Goal: Find specific page/section: Find specific page/section

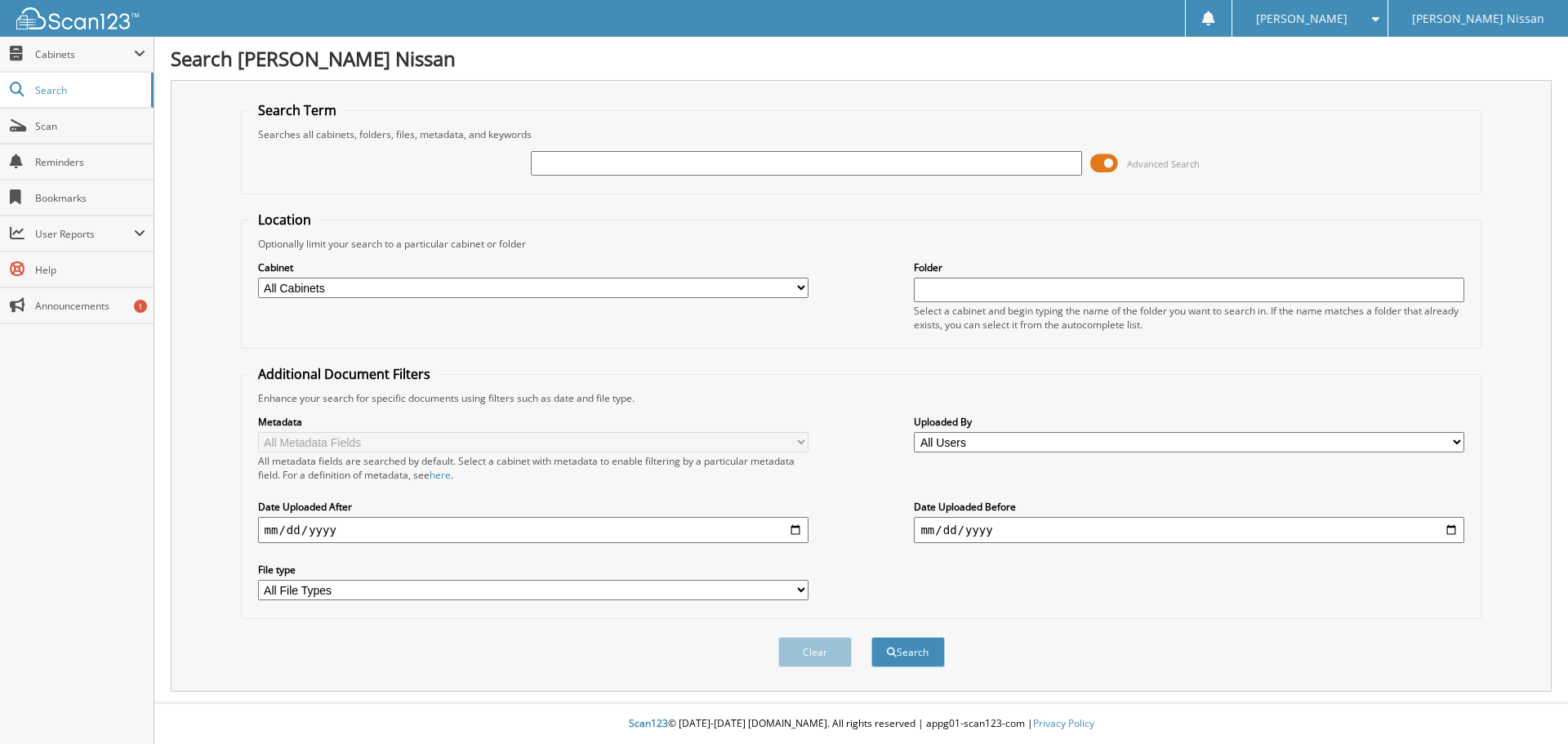
click at [644, 159] on input "text" at bounding box center [806, 163] width 551 height 25
type input "[PERSON_NAME]"
click at [872, 637] on button "Search" at bounding box center [908, 652] width 73 height 30
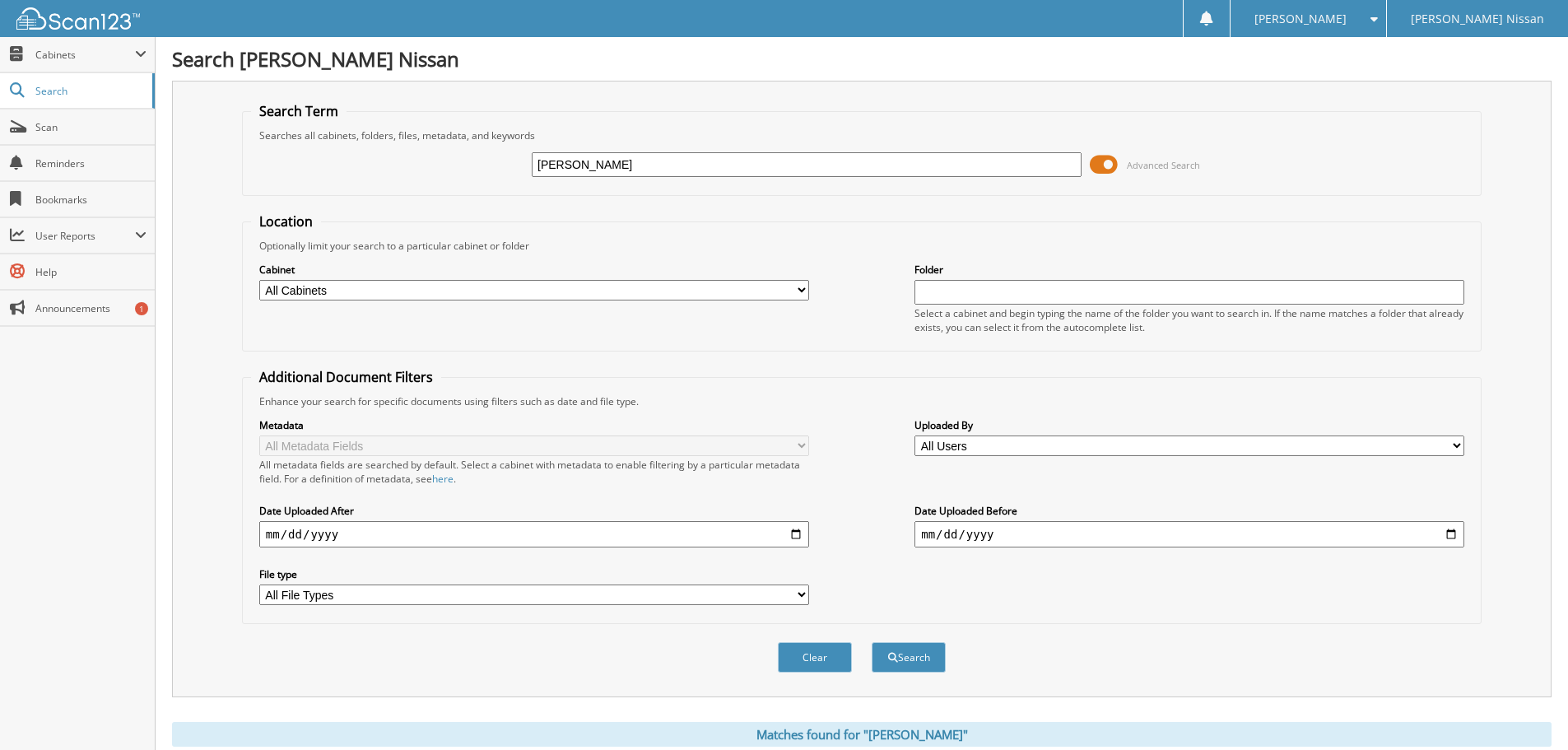
click at [576, 177] on div "[PERSON_NAME]" at bounding box center [806, 164] width 550 height 28
click at [580, 170] on input "[PERSON_NAME]" at bounding box center [806, 164] width 550 height 25
type input "hy2257"
click at [872, 643] on button "Search" at bounding box center [909, 657] width 74 height 30
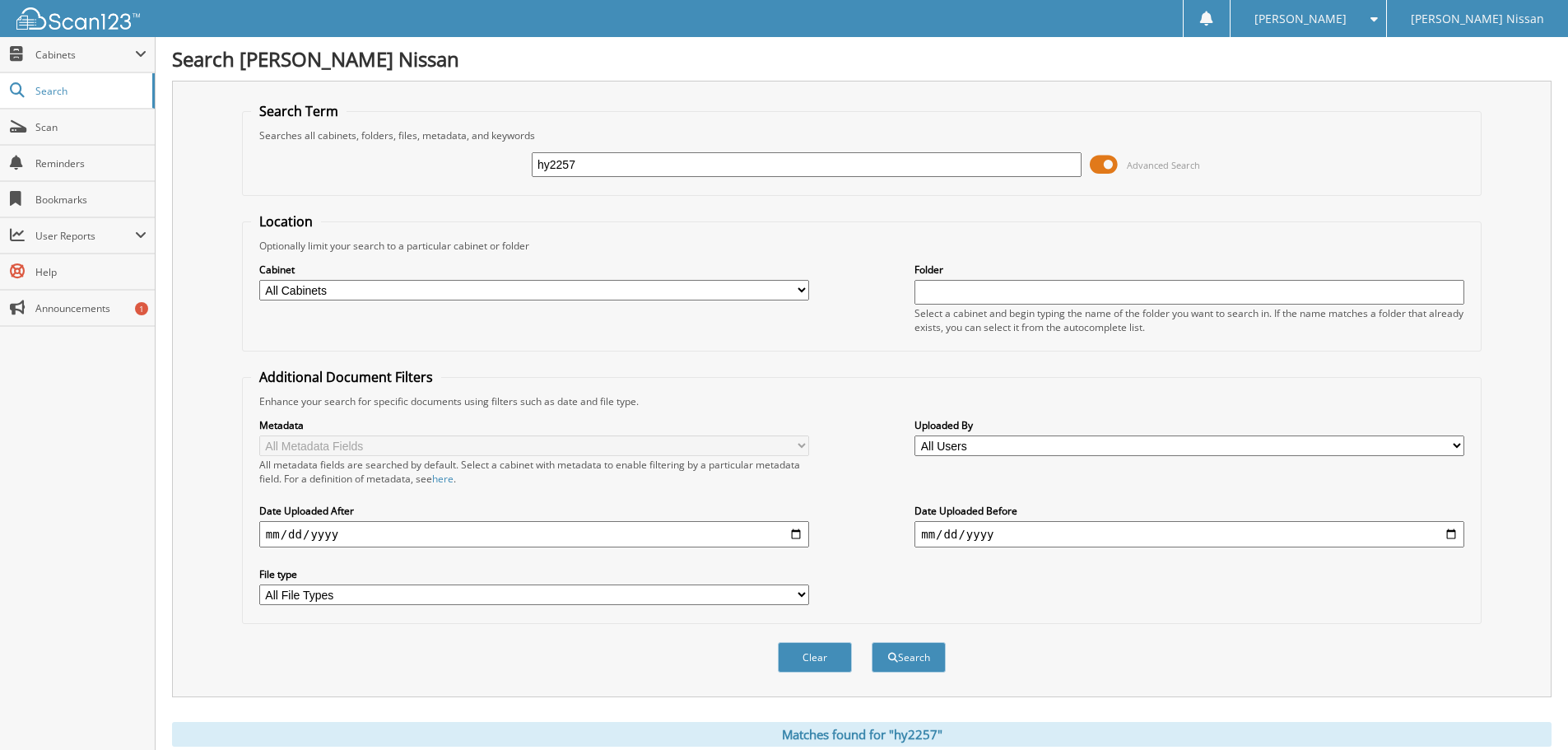
click at [1116, 162] on span at bounding box center [1103, 164] width 28 height 25
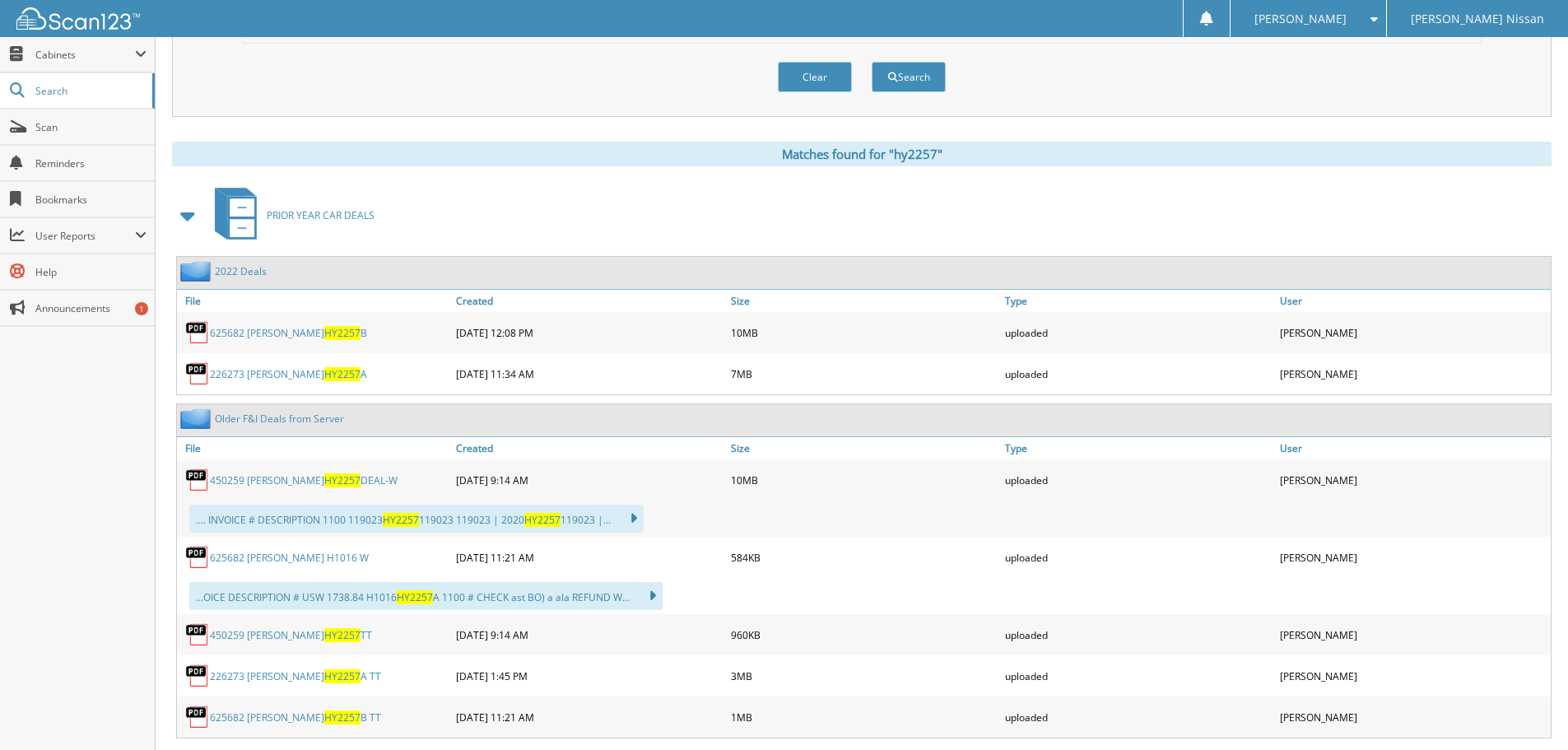
scroll to position [165, 0]
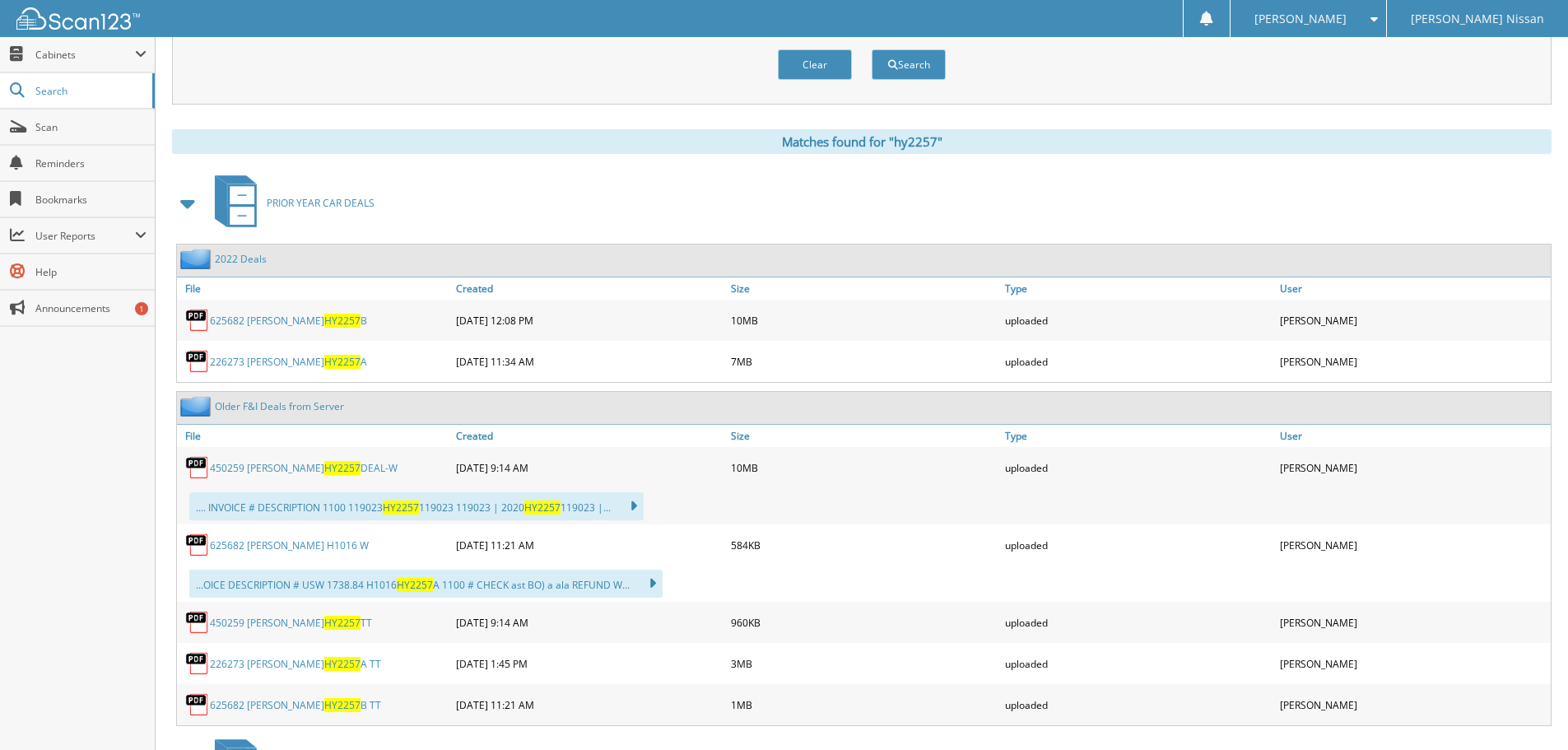
click at [326, 466] on link "450259 WILKINS HY2257 DEAL-W" at bounding box center [303, 468] width 188 height 14
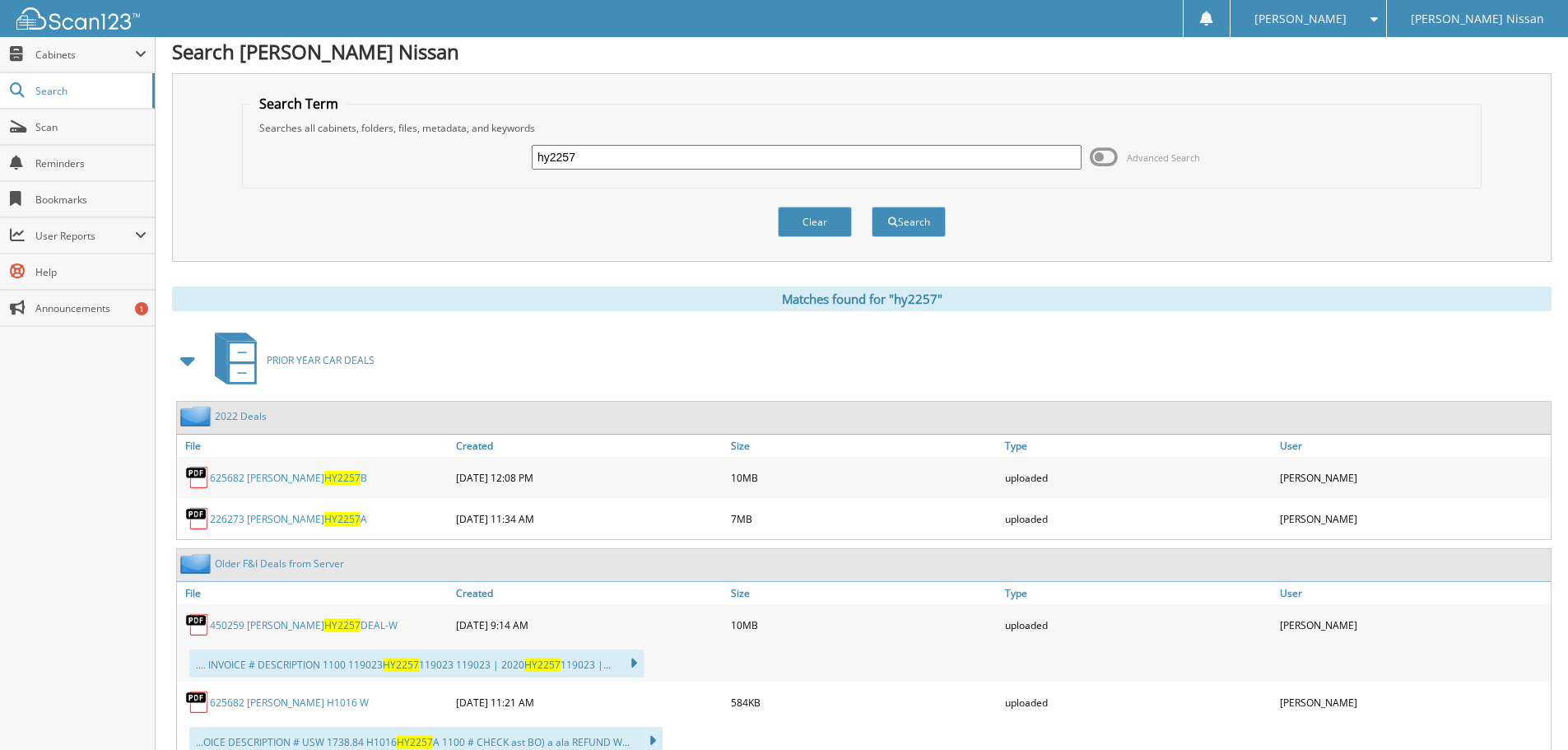
scroll to position [0, 0]
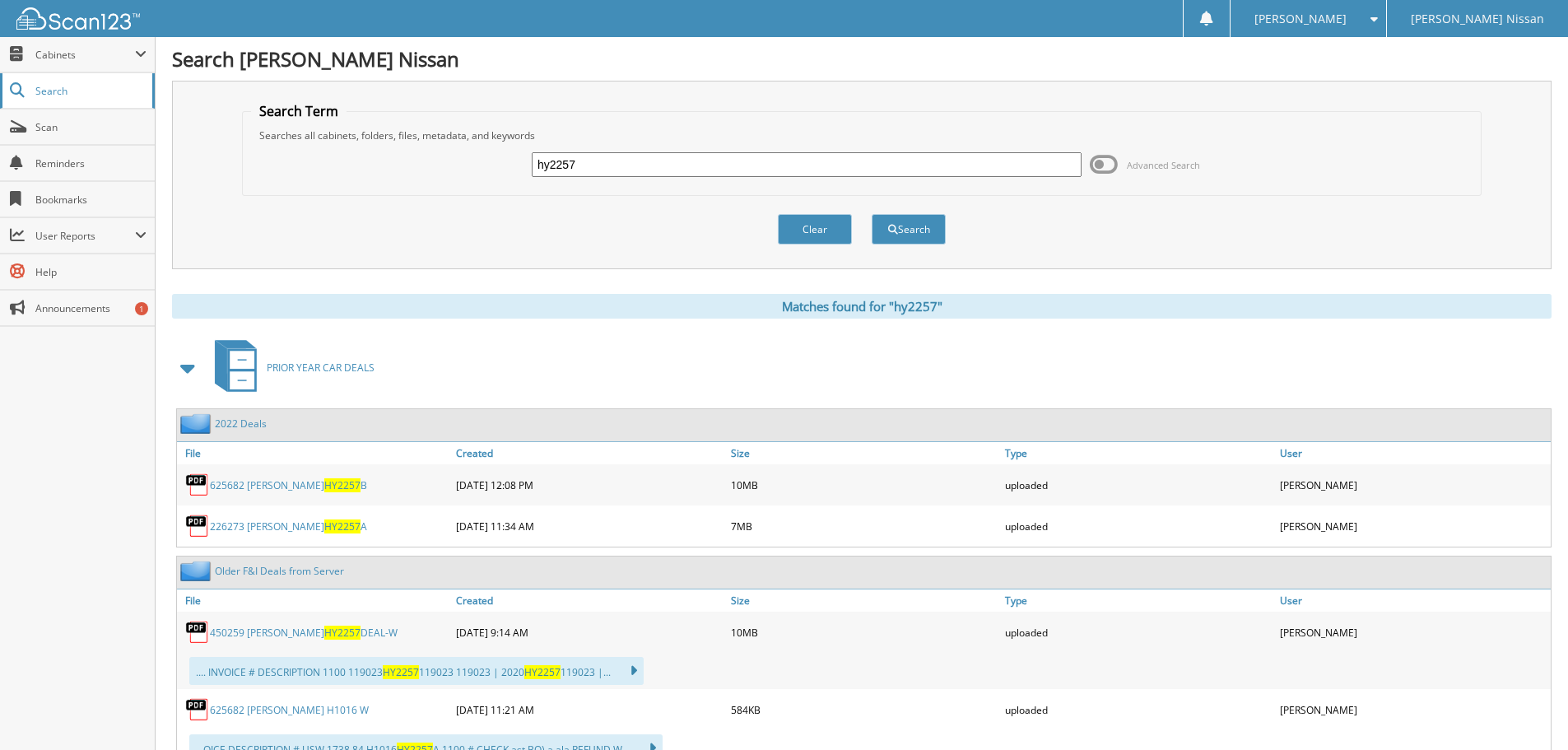
click at [30, 102] on link "Search" at bounding box center [77, 90] width 155 height 35
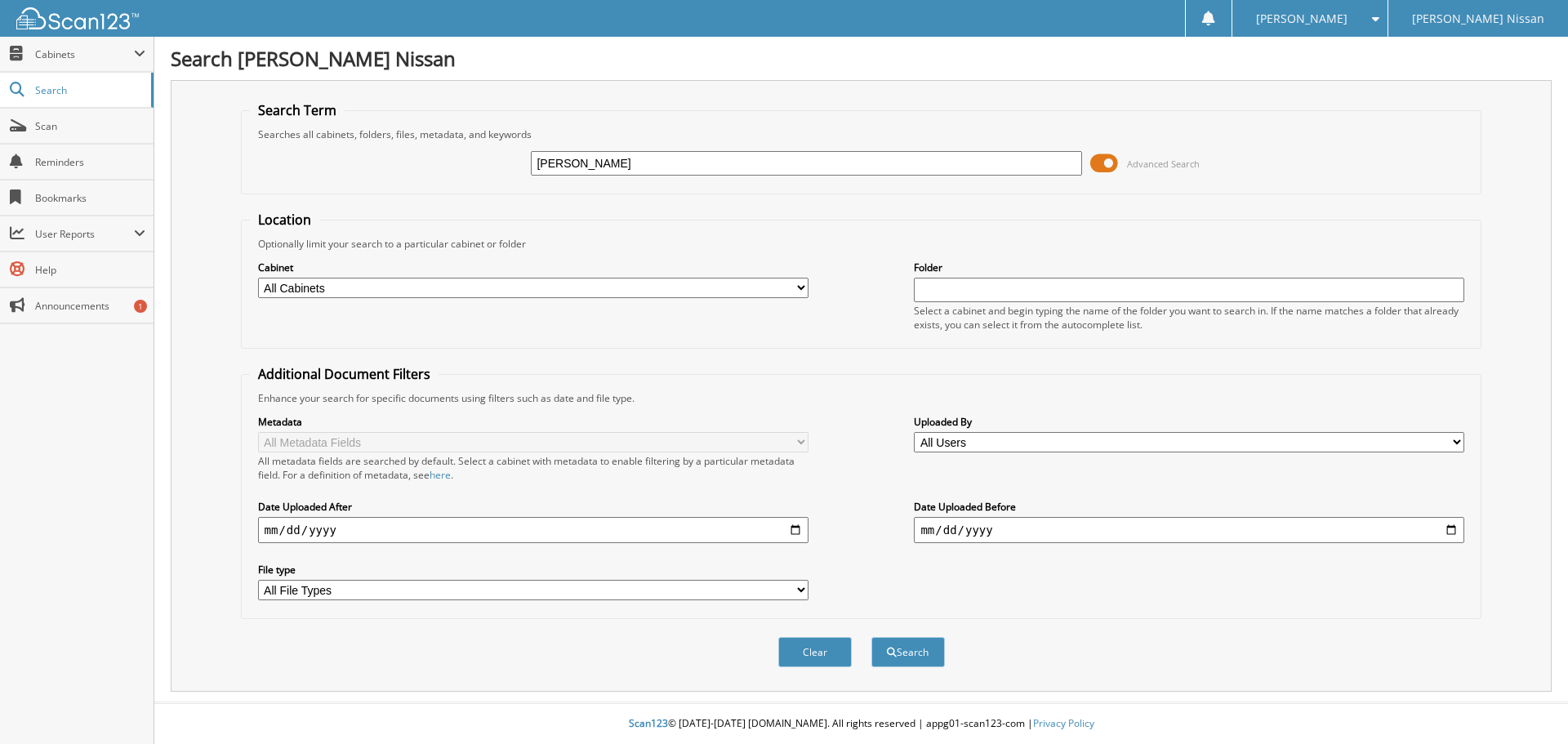
type input "[PERSON_NAME]"
click at [872, 637] on button "Search" at bounding box center [908, 652] width 73 height 30
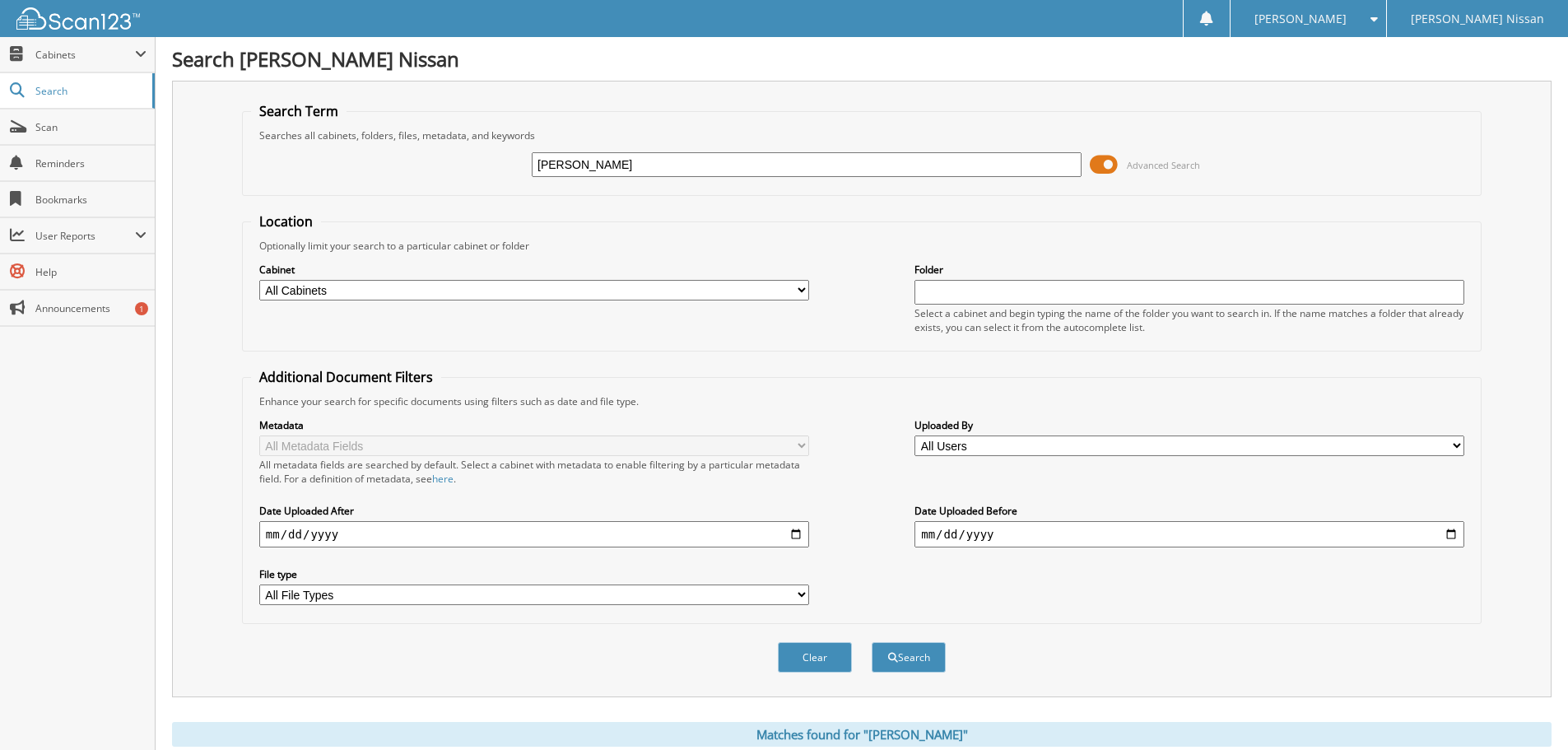
click at [1107, 168] on span at bounding box center [1103, 164] width 28 height 25
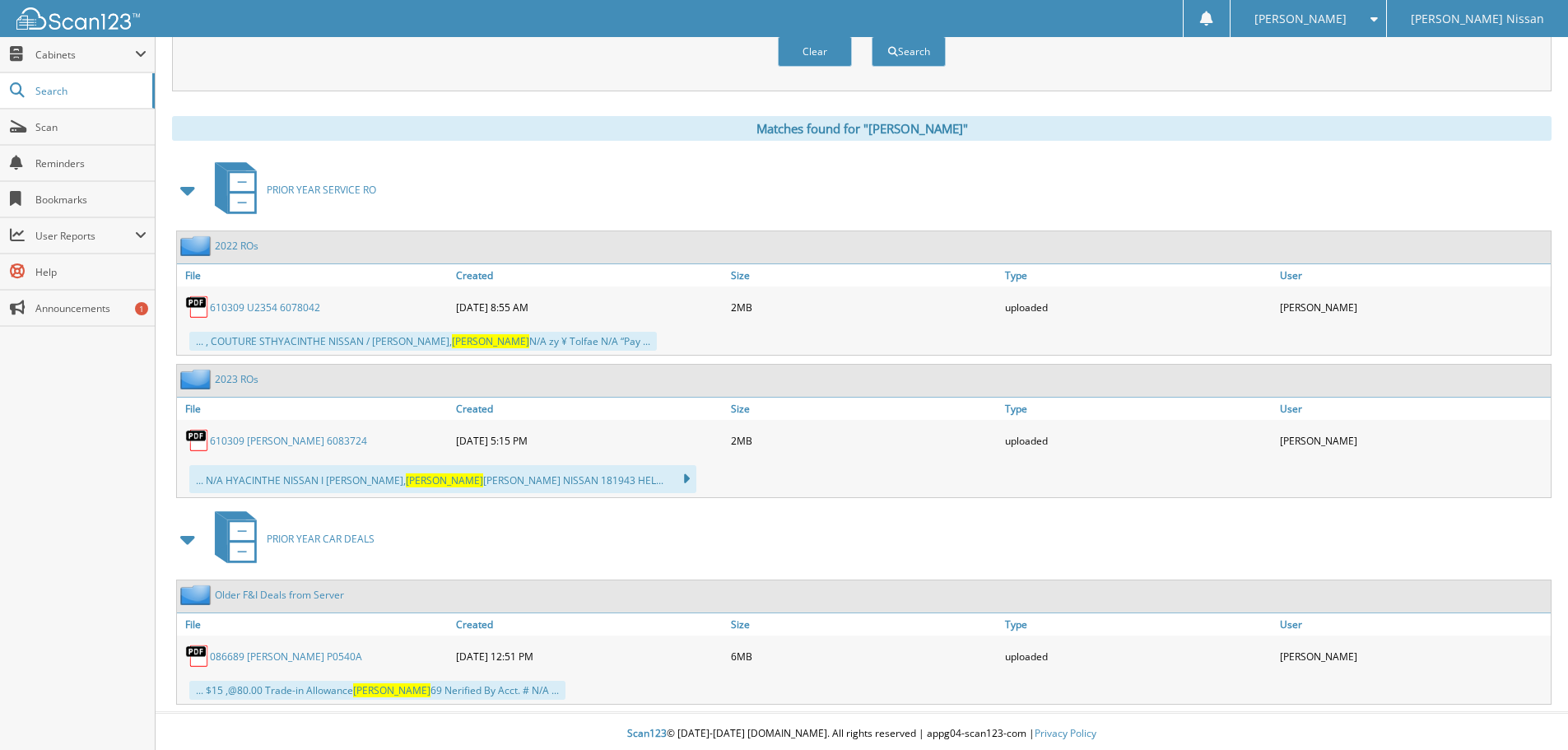
scroll to position [182, 0]
